Goal: Task Accomplishment & Management: Use online tool/utility

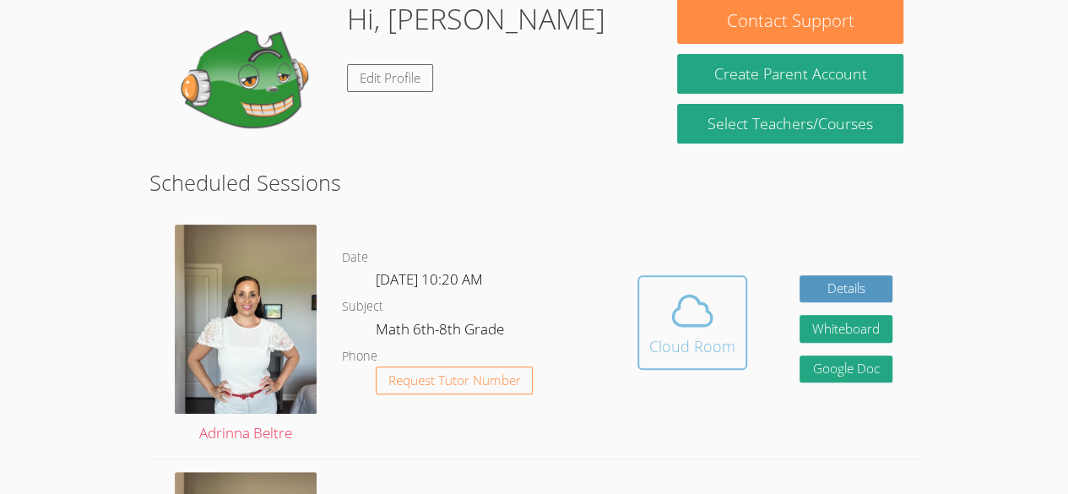
scroll to position [171, 0]
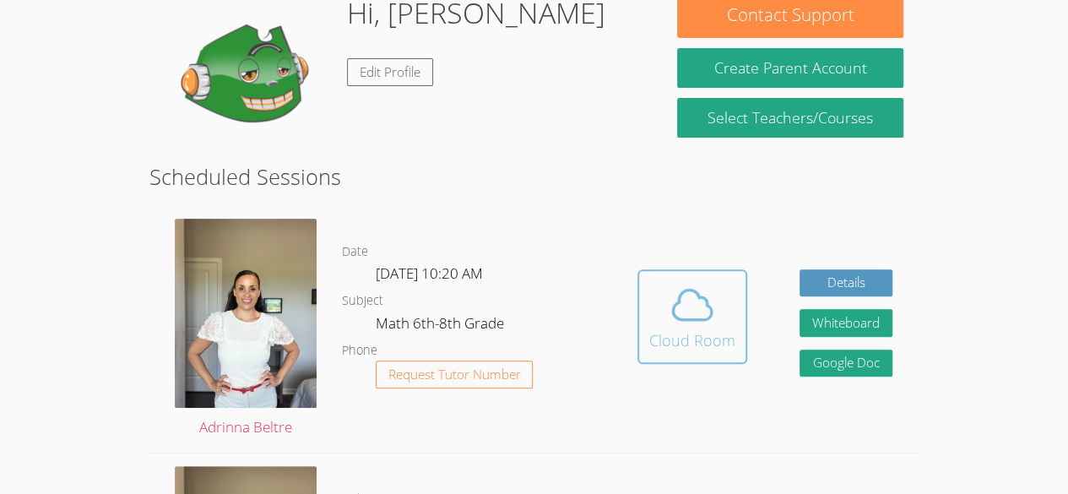
click at [713, 349] on div "Cloud Room" at bounding box center [692, 340] width 86 height 24
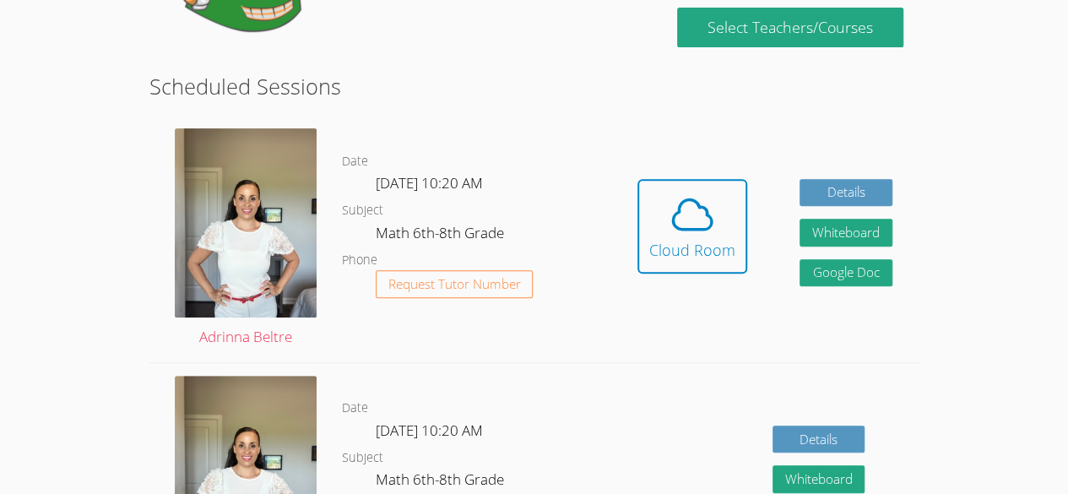
scroll to position [272, 0]
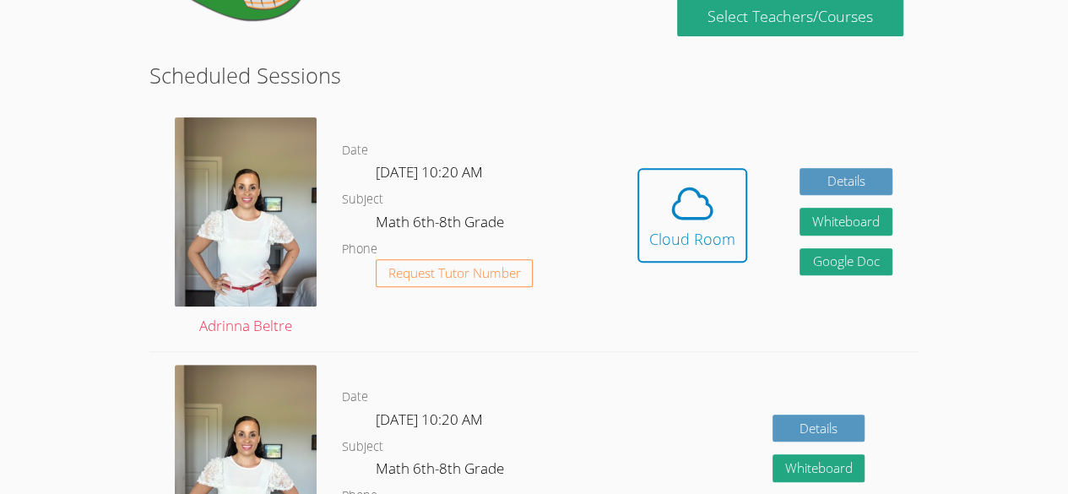
click at [769, 198] on div "Hidden Cloud Room Details Whiteboard Hidden Google Doc" at bounding box center [764, 228] width 307 height 246
click at [716, 228] on div "Cloud Room" at bounding box center [692, 239] width 86 height 24
click at [683, 203] on icon at bounding box center [692, 203] width 47 height 47
click at [656, 206] on span at bounding box center [692, 203] width 86 height 47
click at [586, 233] on dl "Date Thu Sep 18, 10:20 AM Subject Math 6th-8th Grade Phone Request Tutor Number" at bounding box center [476, 228] width 269 height 176
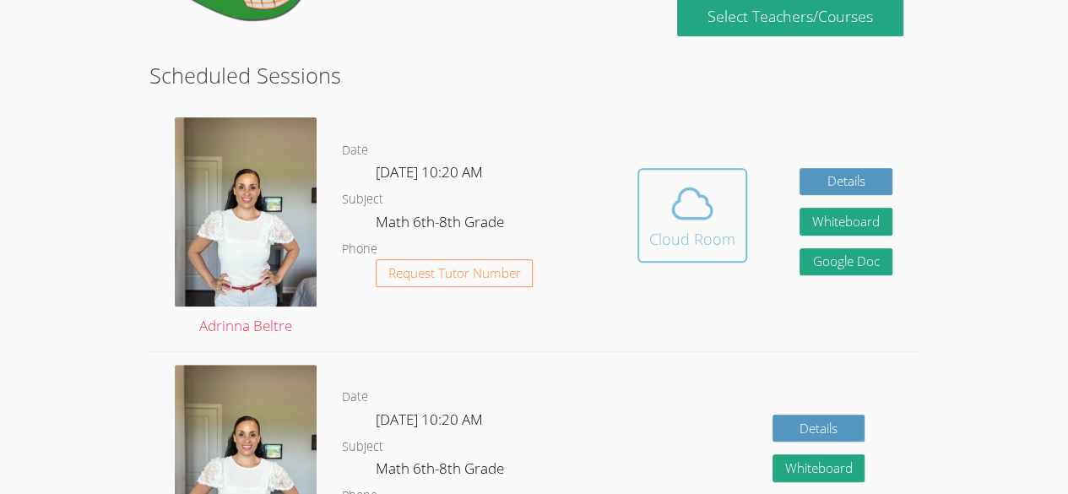
click at [698, 214] on icon at bounding box center [692, 203] width 47 height 47
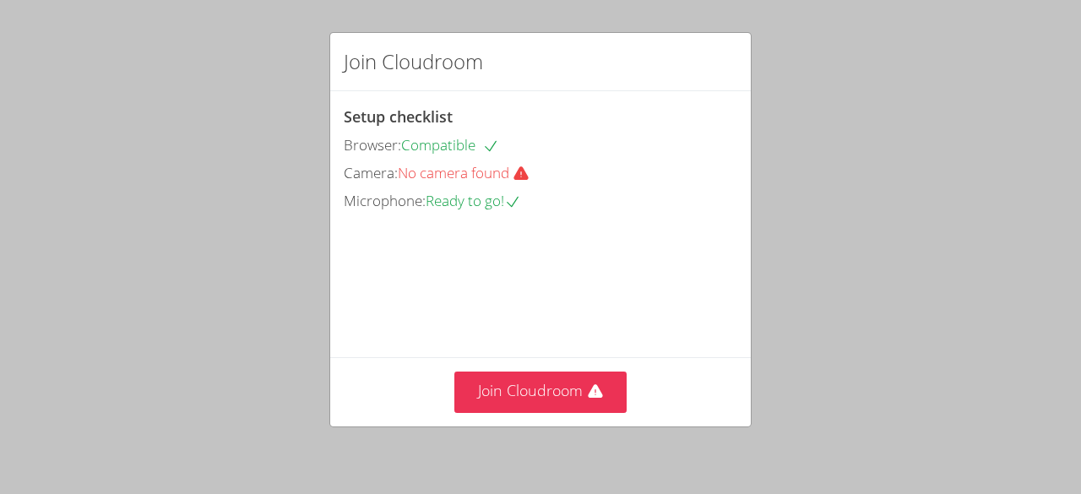
click at [247, 216] on div "Join Cloudroom Setup checklist Browser: Compatible Camera: No camera found Micr…" at bounding box center [540, 247] width 1081 height 494
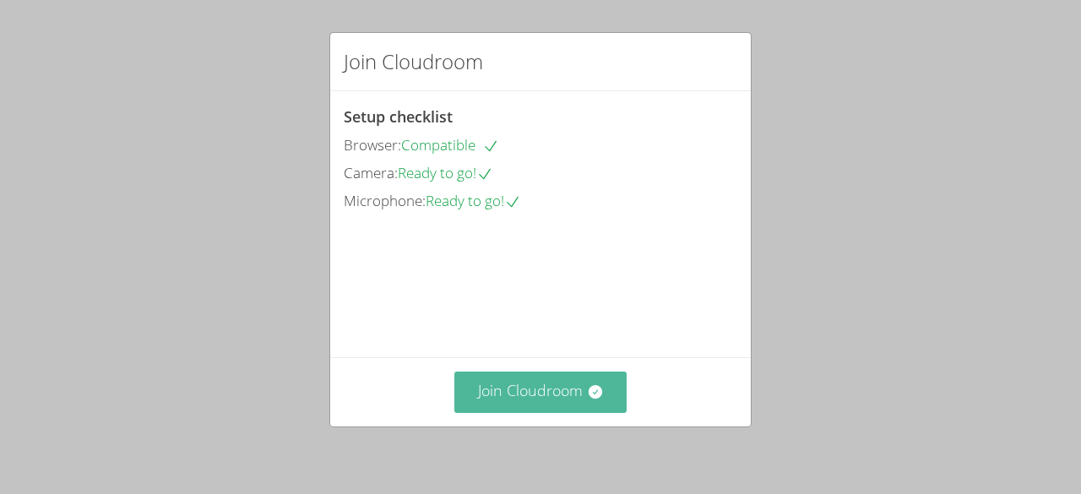
click at [496, 407] on button "Join Cloudroom" at bounding box center [540, 391] width 173 height 41
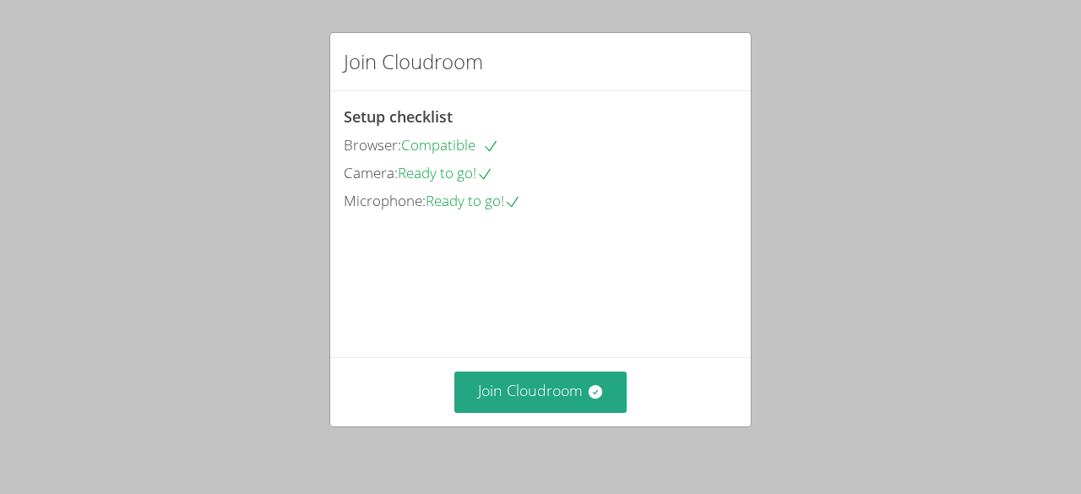
click at [556, 415] on div "Join Cloudroom" at bounding box center [540, 391] width 420 height 69
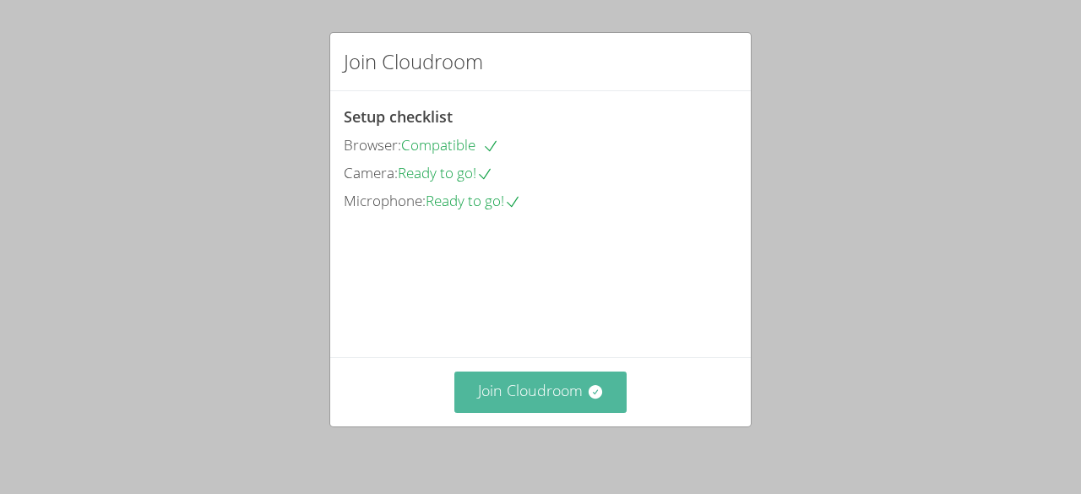
click at [554, 398] on button "Join Cloudroom" at bounding box center [540, 391] width 173 height 41
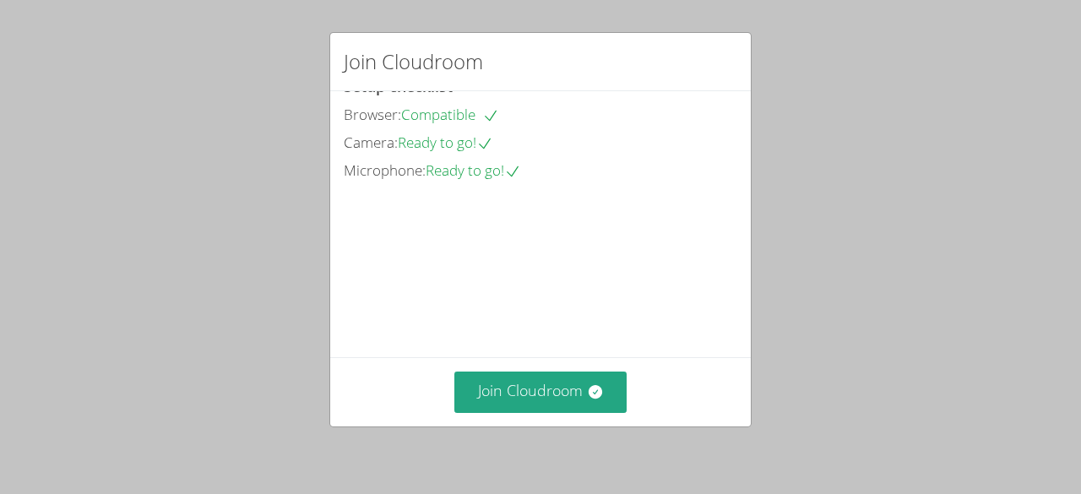
scroll to position [108, 0]
click at [522, 414] on div "Join Cloudroom" at bounding box center [540, 391] width 420 height 69
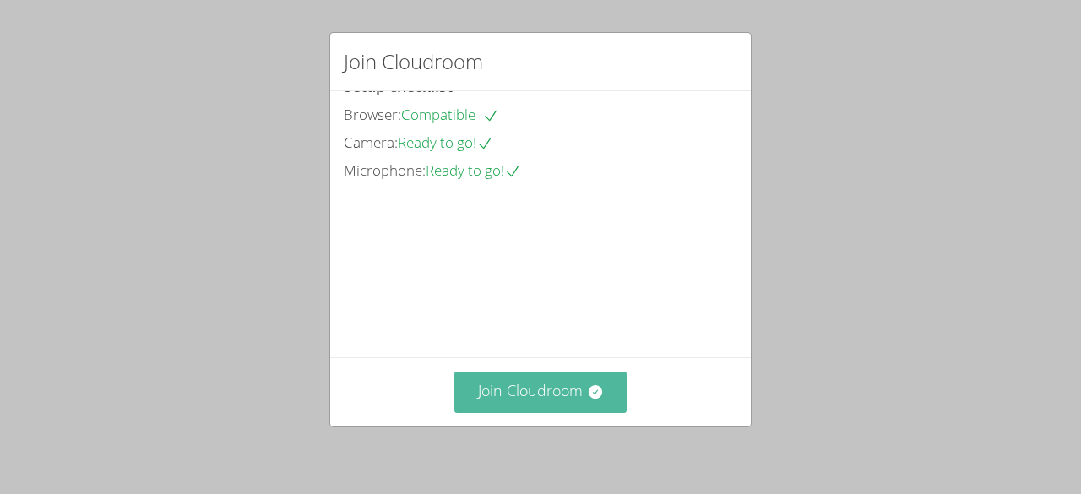
click at [523, 409] on button "Join Cloudroom" at bounding box center [540, 391] width 173 height 41
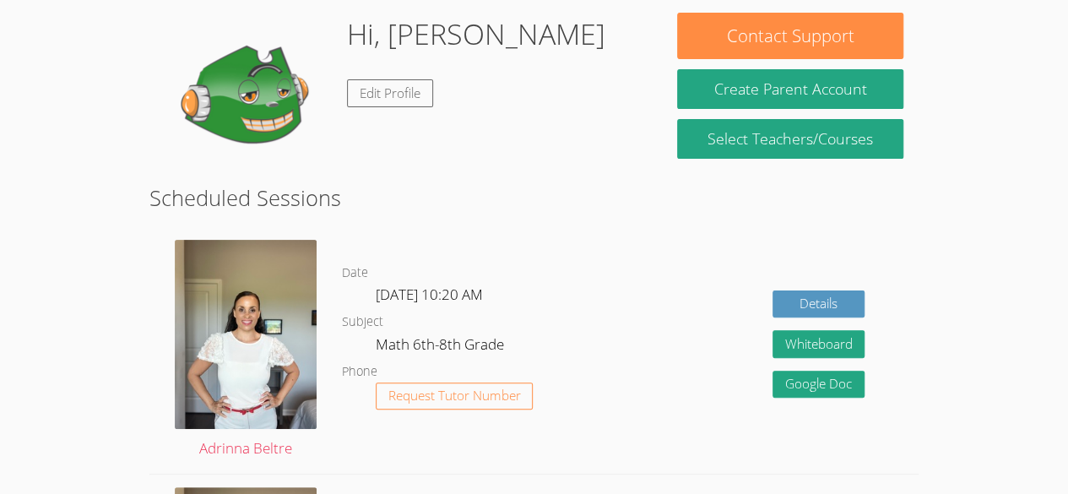
scroll to position [106, 0]
